Goal: Check status: Check status

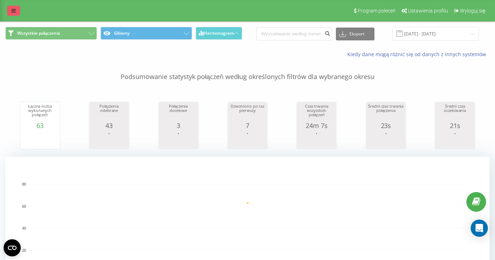
click at [16, 11] on link at bounding box center [13, 11] width 13 height 10
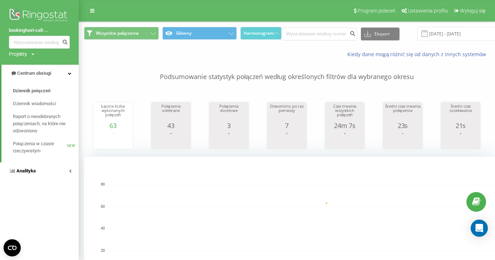
click at [36, 170] on link "Analityka" at bounding box center [39, 170] width 79 height 17
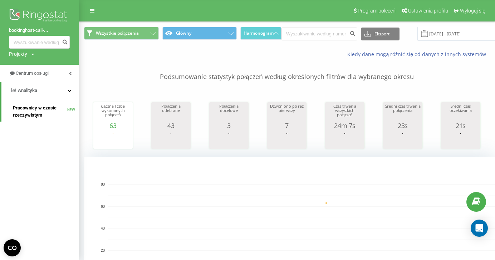
click at [34, 110] on span "Pracownicy w czasie rzeczywistym" at bounding box center [40, 111] width 54 height 14
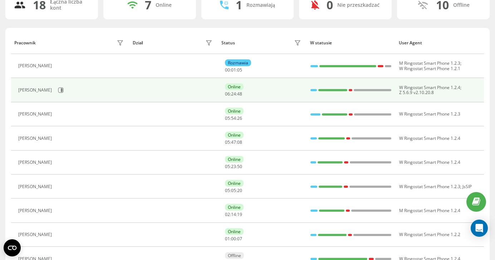
scroll to position [128, 0]
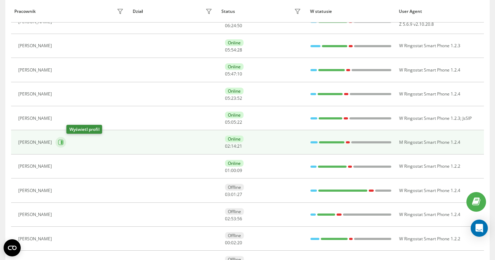
click at [64, 142] on icon at bounding box center [61, 143] width 6 height 6
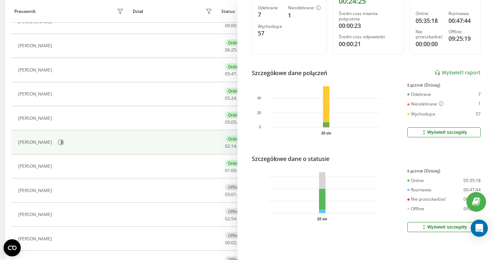
scroll to position [77, 0]
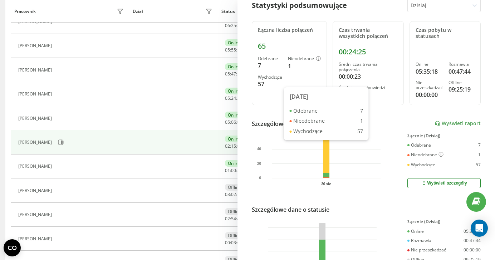
click at [324, 165] on rect at bounding box center [326, 157] width 6 height 41
click at [449, 186] on button "Wyświetl szczegóły" at bounding box center [444, 183] width 73 height 10
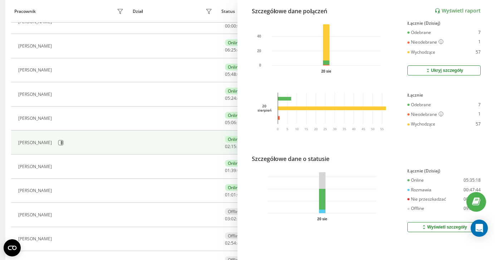
scroll to position [80, 0]
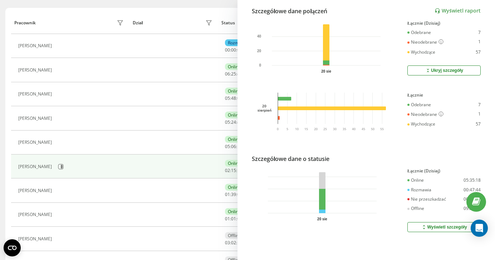
click at [435, 224] on div "Wyświetl szczegóły" at bounding box center [444, 227] width 46 height 6
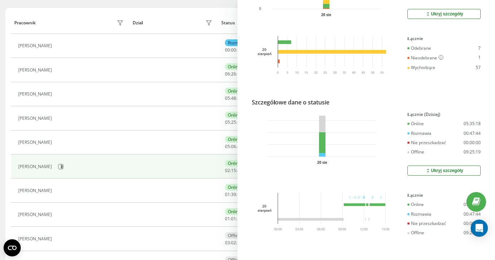
scroll to position [55, 0]
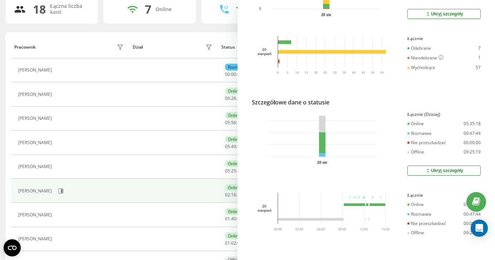
click at [126, 28] on div "18 Łączna liczba kont 7 Online 1 Rozmawiają 0 Nie przeszkadzać 10 Offline Praco…" at bounding box center [247, 254] width 484 height 519
click at [152, 30] on div "18 Łączna liczba kont 7 Online 1 Rozmawiają 0 Nie przeszkadzać 10 Offline Praco…" at bounding box center [247, 254] width 484 height 519
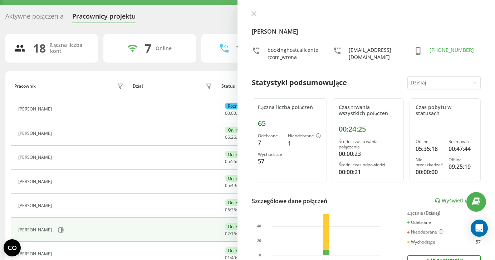
scroll to position [0, 0]
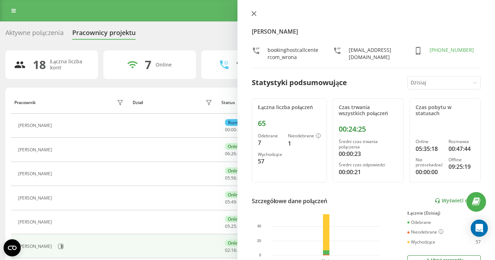
click at [253, 13] on icon at bounding box center [254, 13] width 4 height 4
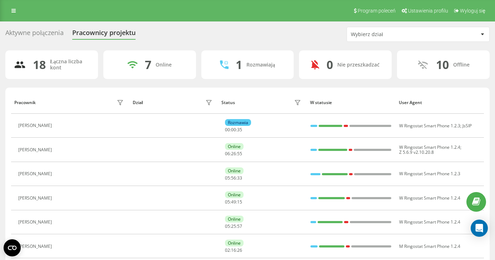
click at [252, 13] on div "Program poleceń Ustawienia profilu Wyloguj się" at bounding box center [247, 10] width 495 height 21
click at [301, 40] on div "Aktywne połączenia Pracownicy projektu Wybierz dział" at bounding box center [247, 34] width 484 height 15
